Goal: Transaction & Acquisition: Purchase product/service

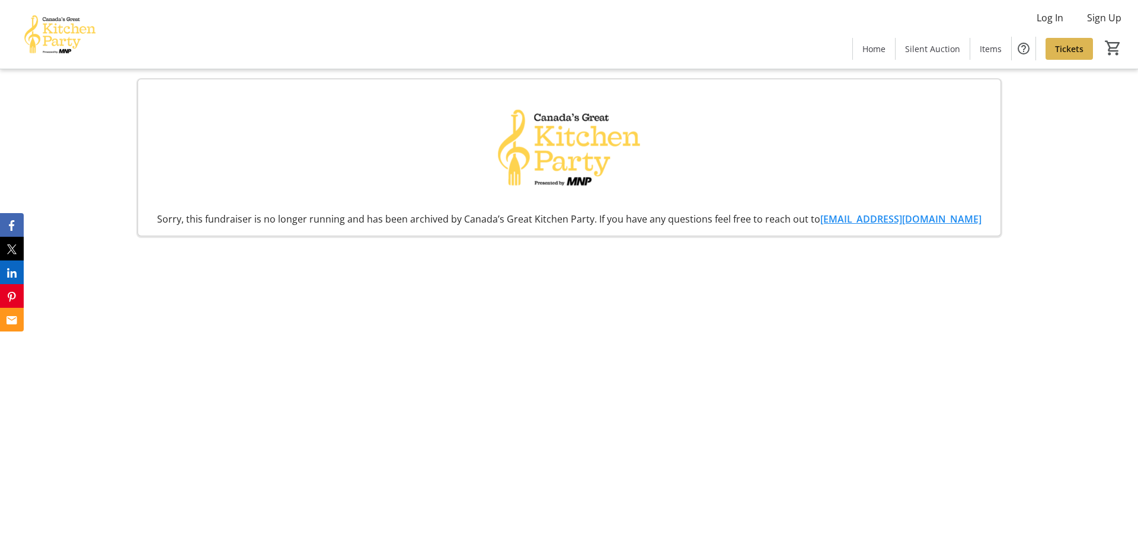
click at [1070, 44] on span "Tickets" at bounding box center [1069, 49] width 28 height 12
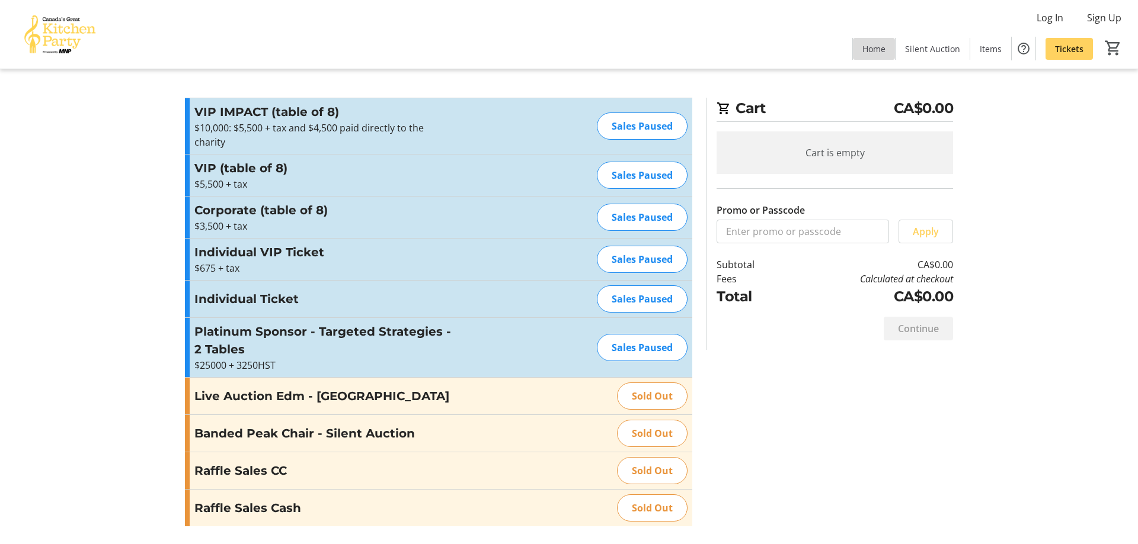
click at [876, 46] on span "Home" at bounding box center [873, 49] width 23 height 12
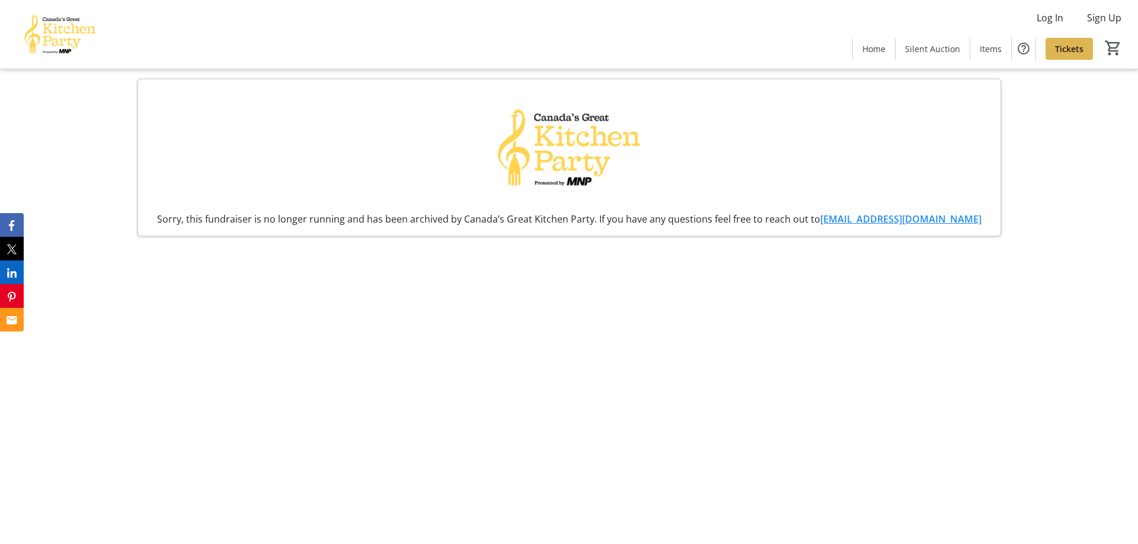
click at [1073, 47] on span "Tickets" at bounding box center [1069, 49] width 28 height 12
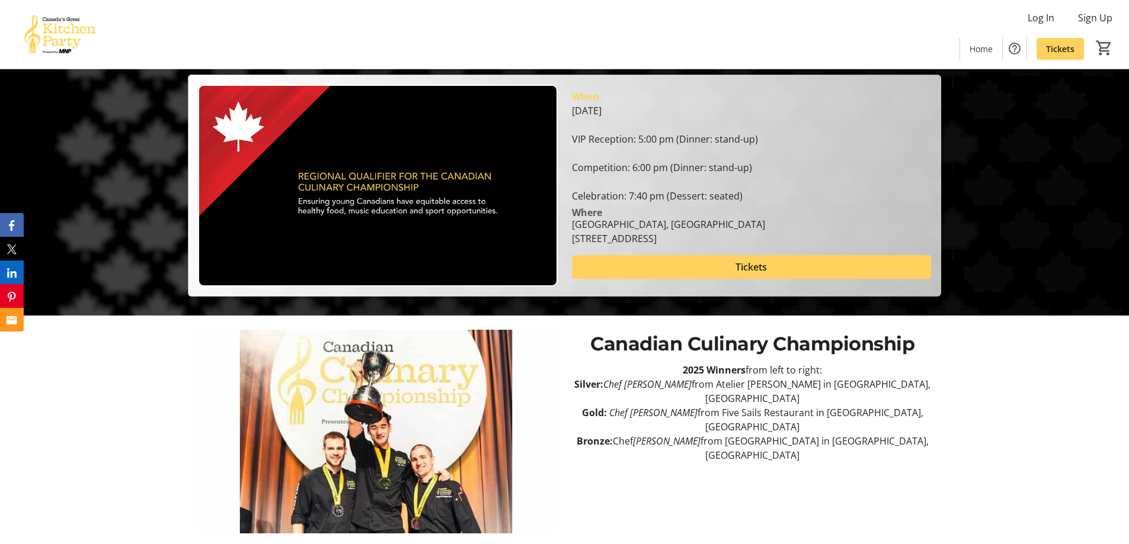
scroll to position [36, 0]
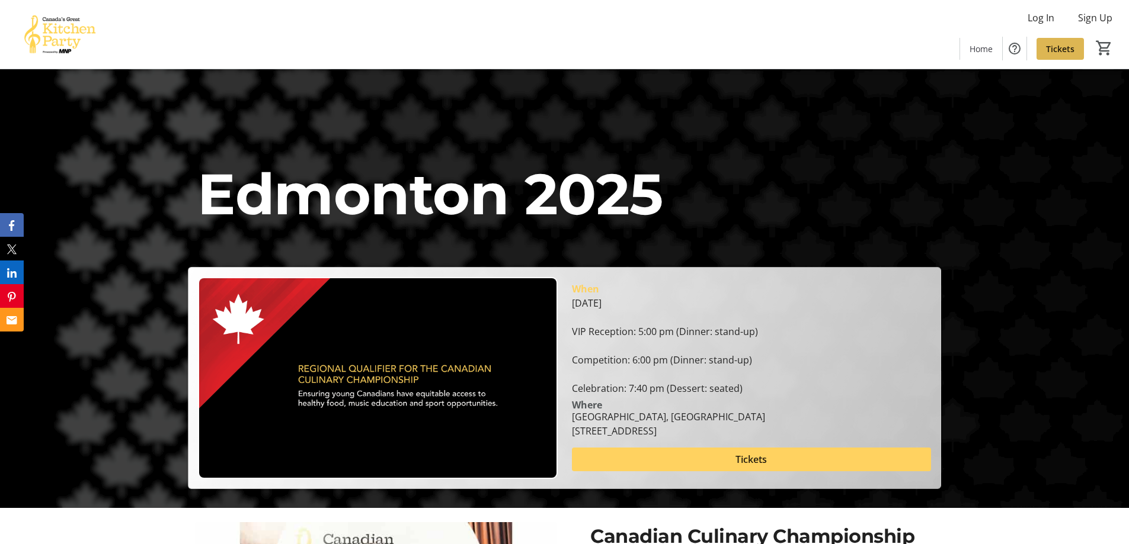
click at [1059, 45] on span "Tickets" at bounding box center [1060, 49] width 28 height 12
